Goal: Task Accomplishment & Management: Use online tool/utility

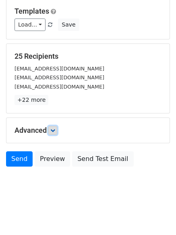
click at [54, 134] on link at bounding box center [52, 130] width 9 height 9
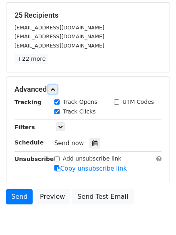
scroll to position [152, 0]
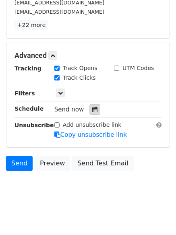
click at [92, 108] on icon at bounding box center [94, 110] width 5 height 6
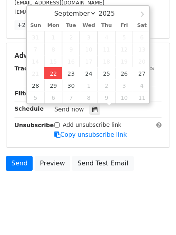
type input "2025-09-22 12:00"
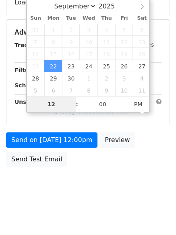
type input "4"
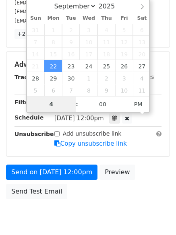
scroll to position [152, 0]
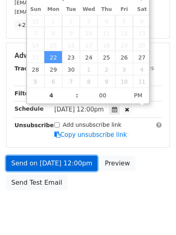
type input "2025-09-22 16:00"
click at [41, 164] on link "Send on Sep 22 at 12:00pm" at bounding box center [51, 163] width 91 height 15
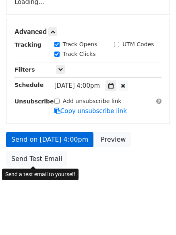
scroll to position [144, 0]
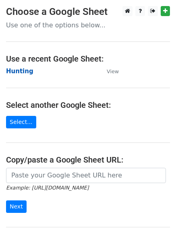
click at [12, 68] on strong "Hunting" at bounding box center [19, 71] width 27 height 7
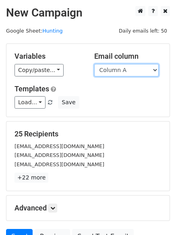
drag, startPoint x: 0, startPoint y: 0, endPoint x: 110, endPoint y: 74, distance: 132.7
click at [110, 74] on select "Column A Column B Column C Column D Column E Column F" at bounding box center [126, 70] width 64 height 12
select select "Column B"
click at [94, 64] on select "Column A Column B Column C Column D Column E Column F" at bounding box center [126, 70] width 64 height 12
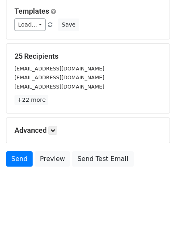
click at [51, 124] on div "Advanced Tracking Track Opens UTM Codes Track Clicks Filters Only include sprea…" at bounding box center [87, 130] width 163 height 25
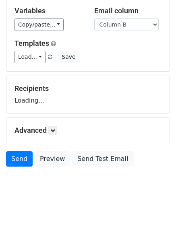
drag, startPoint x: 55, startPoint y: 125, endPoint x: 59, endPoint y: 137, distance: 12.6
click at [55, 125] on div "Advanced Tracking Track Opens UTM Codes Track Clicks Filters Only include sprea…" at bounding box center [87, 130] width 163 height 25
click at [56, 140] on div "Advanced Tracking Track Opens UTM Codes Track Clicks Filters Only include sprea…" at bounding box center [87, 130] width 163 height 25
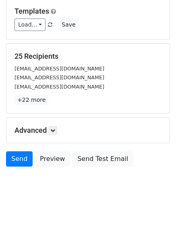
click at [54, 136] on div "Advanced Tracking Track Opens UTM Codes Track Clicks Filters Only include sprea…" at bounding box center [87, 130] width 163 height 25
click at [54, 133] on link at bounding box center [52, 130] width 9 height 9
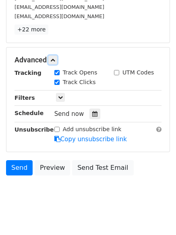
scroll to position [150, 0]
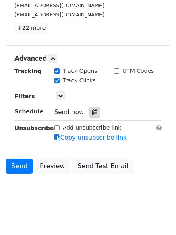
click at [92, 115] on icon at bounding box center [94, 112] width 5 height 6
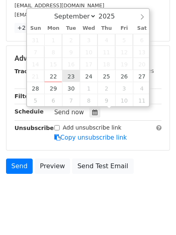
type input "2025-09-23 12:00"
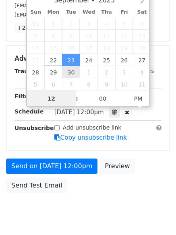
scroll to position [0, 0]
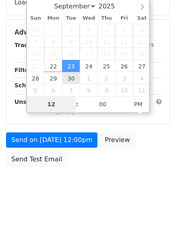
type input "5"
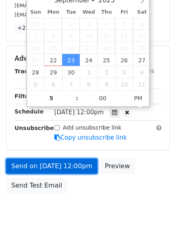
type input "2025-09-23 17:00"
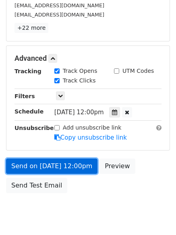
click at [57, 170] on link "Send on Sep 23 at 12:00pm" at bounding box center [51, 165] width 91 height 15
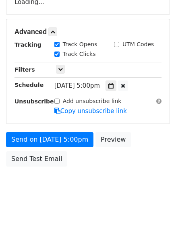
scroll to position [144, 0]
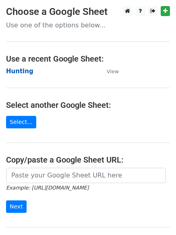
click at [15, 71] on strong "Hunting" at bounding box center [19, 71] width 27 height 7
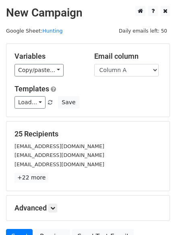
drag, startPoint x: 0, startPoint y: 0, endPoint x: 116, endPoint y: 69, distance: 135.2
click at [116, 69] on select "Column A Column B Column C Column D Column E Column F" at bounding box center [126, 70] width 64 height 12
drag, startPoint x: 116, startPoint y: 69, endPoint x: 118, endPoint y: 75, distance: 5.9
click at [116, 69] on select "Column A Column B Column C Column D Column E Column F" at bounding box center [126, 70] width 64 height 12
select select "Column C"
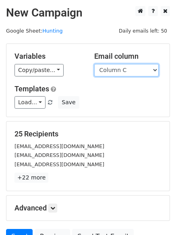
click at [94, 64] on select "Column A Column B Column C Column D Column E Column F" at bounding box center [126, 70] width 64 height 12
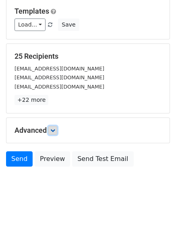
click at [50, 132] on link at bounding box center [52, 130] width 9 height 9
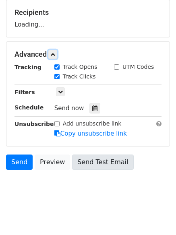
scroll to position [122, 0]
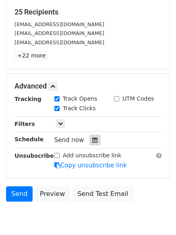
click at [92, 141] on icon at bounding box center [94, 140] width 5 height 6
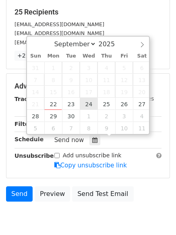
type input "2025-09-24 12:00"
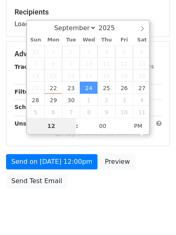
type input "6"
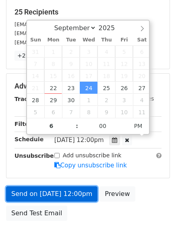
type input "2025-09-24 18:00"
click at [55, 190] on link "Send on Sep 24 at 12:00pm" at bounding box center [51, 193] width 91 height 15
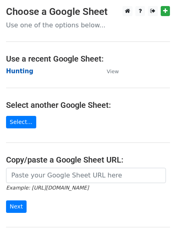
click at [20, 68] on strong "Hunting" at bounding box center [19, 71] width 27 height 7
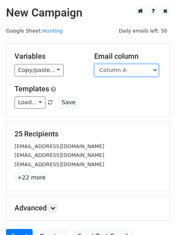
click at [121, 73] on select "Column A Column B Column C Column D Column E Column F" at bounding box center [126, 70] width 64 height 12
select select "Column D"
click at [94, 64] on select "Column A Column B Column C Column D Column E Column F" at bounding box center [126, 70] width 64 height 12
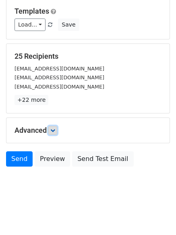
click at [55, 129] on icon at bounding box center [52, 130] width 5 height 5
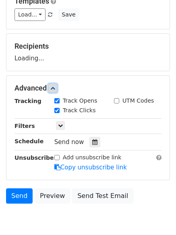
scroll to position [108, 0]
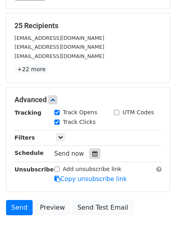
click at [89, 152] on div at bounding box center [94, 153] width 11 height 10
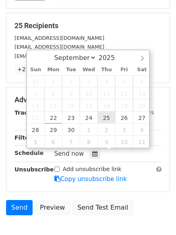
type input "2025-09-25 12:00"
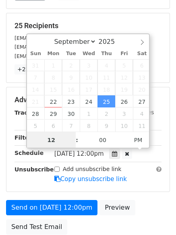
scroll to position [0, 0]
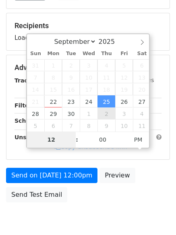
type input "7"
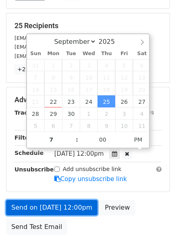
type input "2025-09-25 19:00"
click at [62, 204] on link "Send on Sep 25 at 12:00pm" at bounding box center [51, 207] width 91 height 15
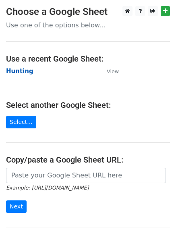
click at [9, 69] on strong "Hunting" at bounding box center [19, 71] width 27 height 7
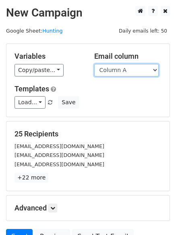
click at [125, 67] on select "Column A Column B Column C Column D Column E Column F" at bounding box center [126, 70] width 64 height 12
select select "Column E"
click at [94, 64] on select "Column A Column B Column C Column D Column E Column F" at bounding box center [126, 70] width 64 height 12
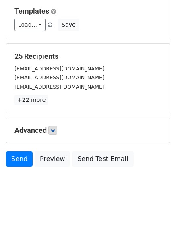
click at [56, 134] on h5 "Advanced" at bounding box center [87, 130] width 147 height 9
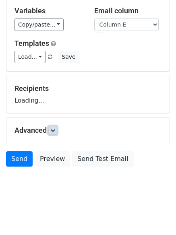
click at [55, 131] on icon at bounding box center [52, 130] width 5 height 5
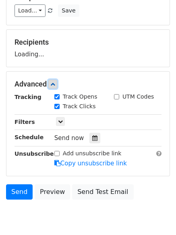
scroll to position [122, 0]
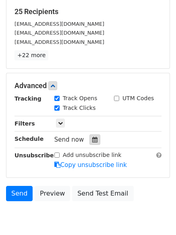
click at [92, 139] on icon at bounding box center [94, 140] width 5 height 6
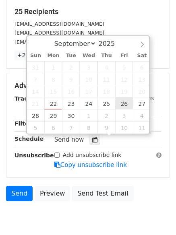
type input "2025-09-26 12:00"
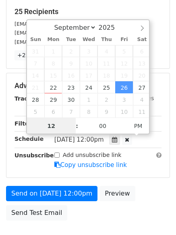
scroll to position [0, 0]
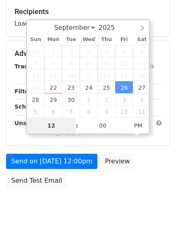
type input "8"
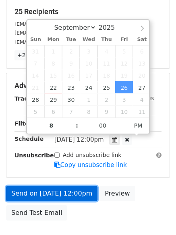
type input "2025-09-26 20:00"
click at [49, 197] on link "Send on Sep 26 at 12:00pm" at bounding box center [51, 193] width 91 height 15
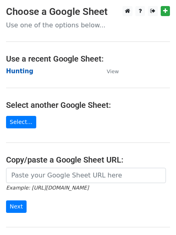
click at [8, 71] on strong "Hunting" at bounding box center [19, 71] width 27 height 7
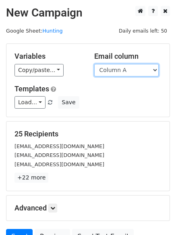
click at [124, 70] on select "Column A Column B Column C Column D Column E Column F" at bounding box center [126, 70] width 64 height 12
select select "Column F"
click at [94, 64] on select "Column A Column B Column C Column D Column E Column F" at bounding box center [126, 70] width 64 height 12
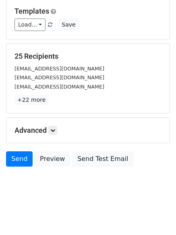
click at [55, 135] on div "Advanced Tracking Track Opens UTM Codes Track Clicks Filters Only include sprea…" at bounding box center [87, 130] width 163 height 25
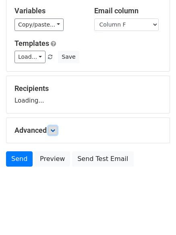
click at [55, 131] on icon at bounding box center [52, 130] width 5 height 5
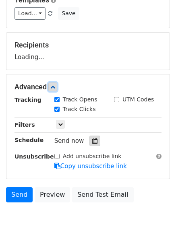
scroll to position [120, 0]
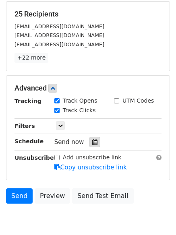
click at [92, 144] on icon at bounding box center [94, 142] width 5 height 6
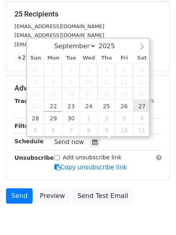
type input "[DATE] 12:00"
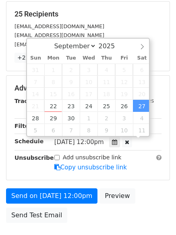
scroll to position [0, 0]
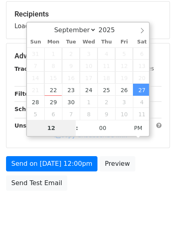
type input "9"
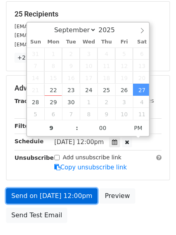
type input "[DATE] 21:00"
click at [59, 192] on link "Send on [DATE] 12:00pm" at bounding box center [51, 195] width 91 height 15
